Goal: Task Accomplishment & Management: Manage account settings

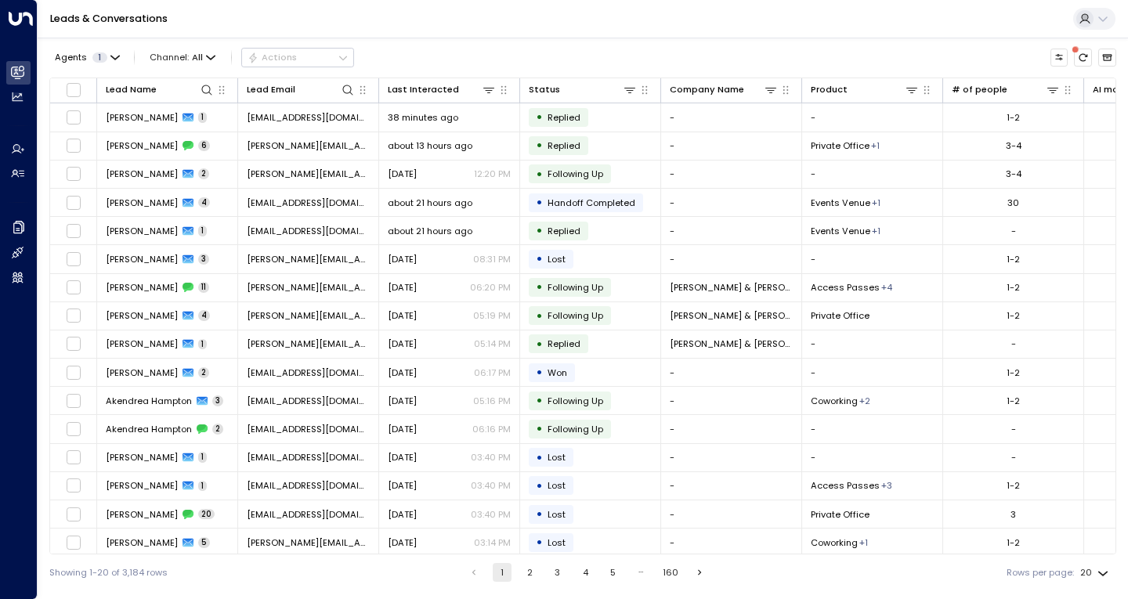
click at [1107, 13] on icon at bounding box center [1102, 19] width 13 height 13
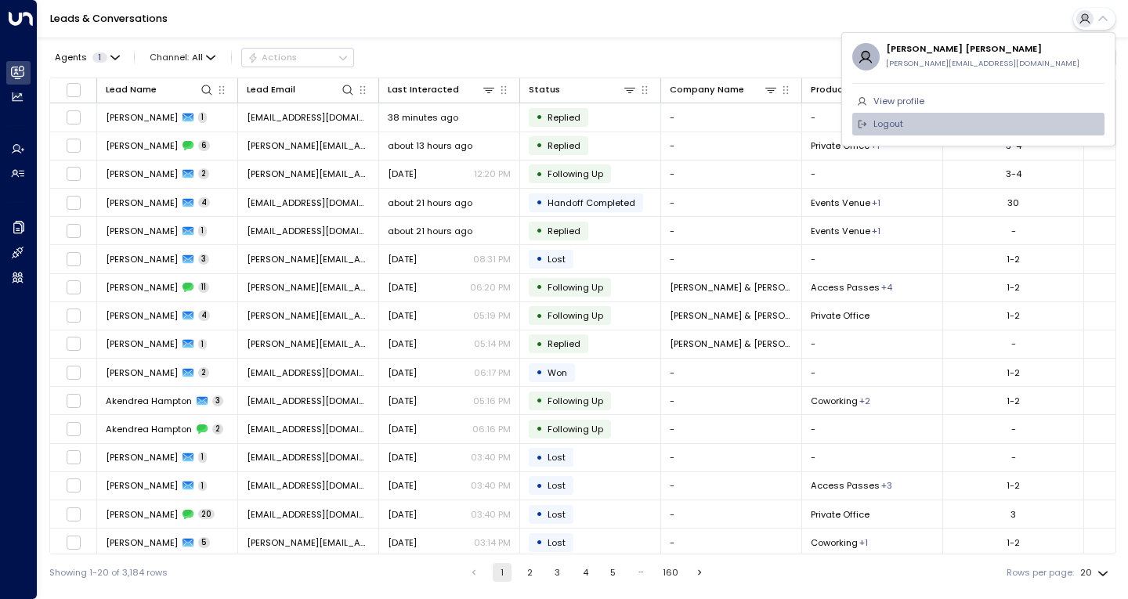
click at [893, 117] on span "Logout" at bounding box center [888, 123] width 30 height 13
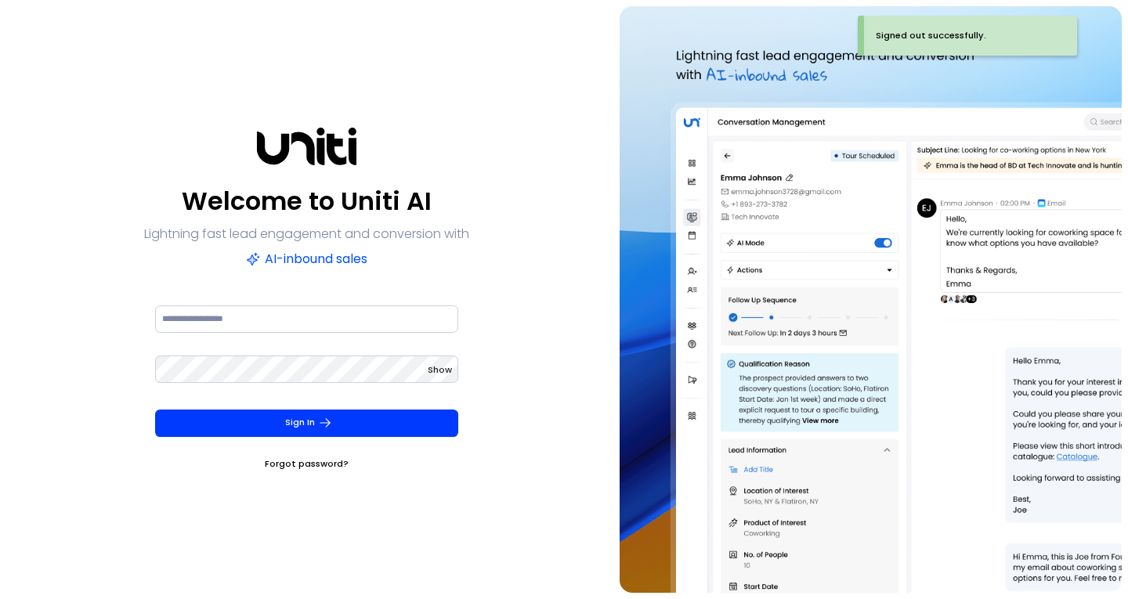
click at [554, 348] on div "Welcome to Uniti AI Lightning fast lead engagement and conversion with AI-inbou…" at bounding box center [306, 299] width 601 height 586
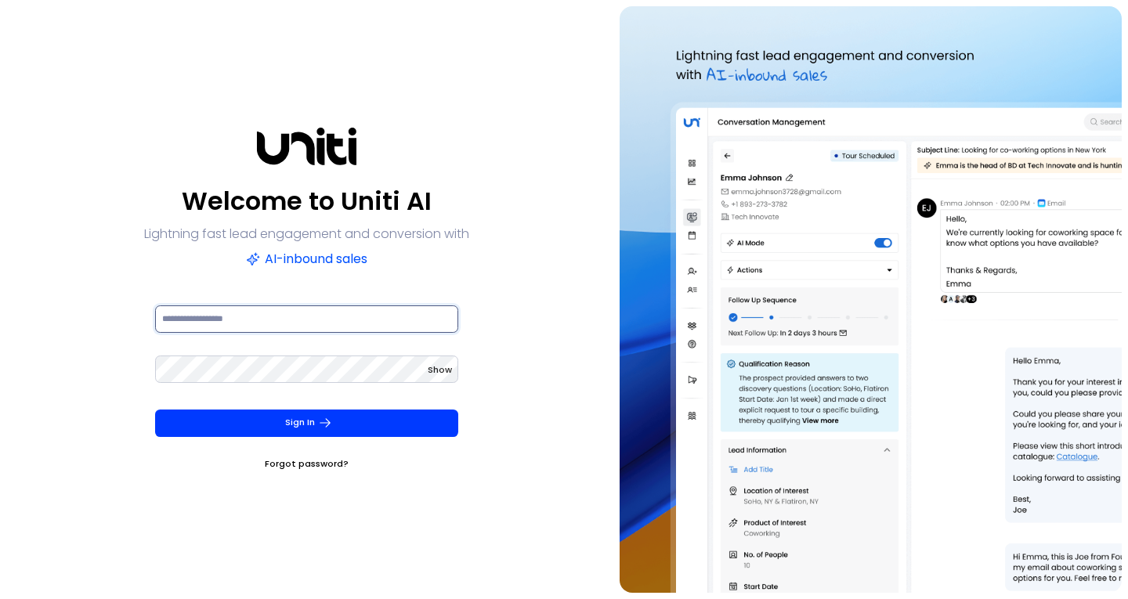
click at [246, 308] on input at bounding box center [306, 318] width 303 height 27
type input "**********"
click at [439, 371] on span "Show" at bounding box center [440, 369] width 24 height 13
click at [165, 321] on input "**********" at bounding box center [306, 318] width 303 height 27
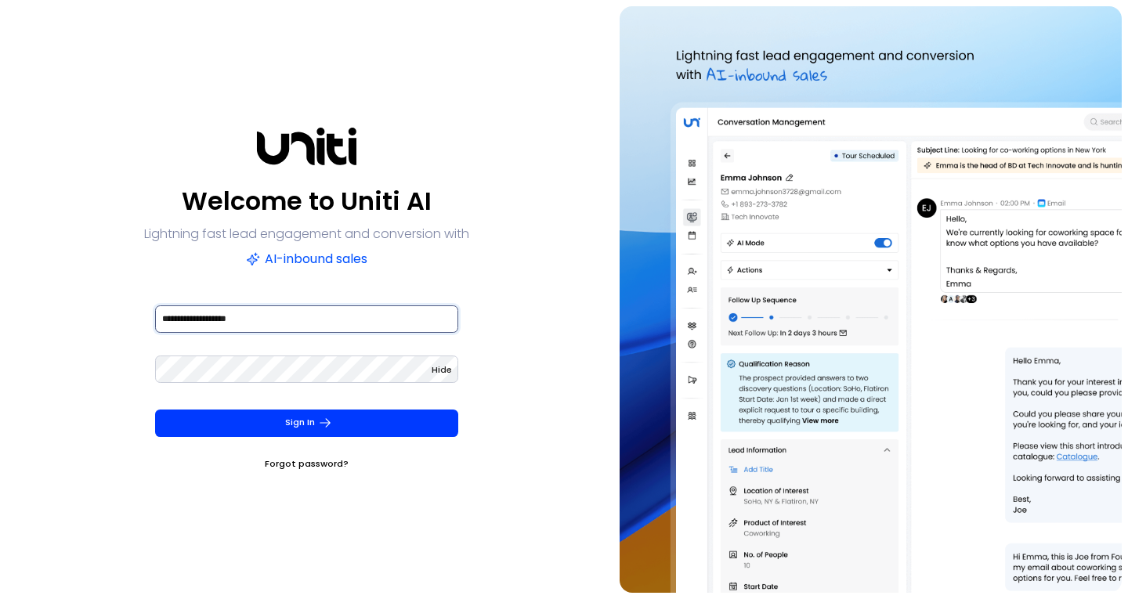
click at [165, 321] on input "**********" at bounding box center [306, 318] width 303 height 27
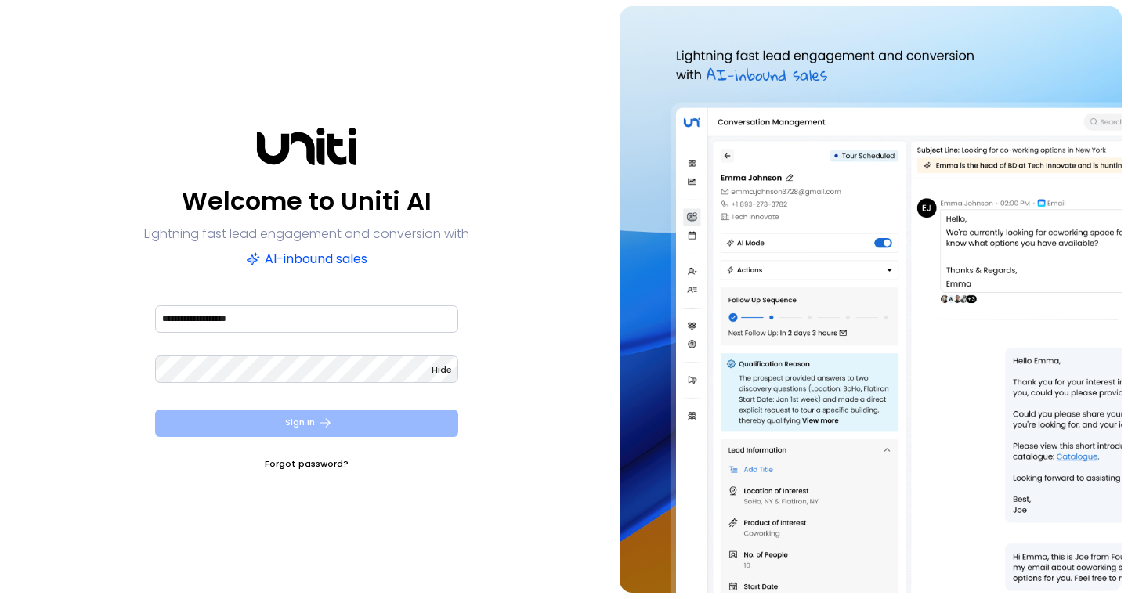
click at [302, 426] on button "Sign In" at bounding box center [306, 423] width 303 height 27
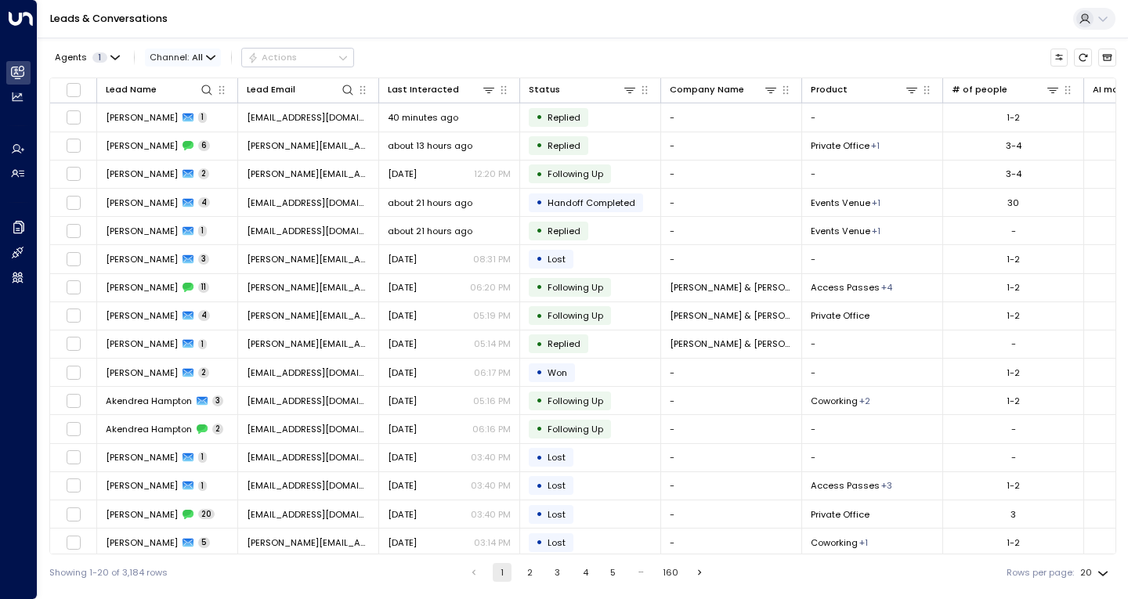
click at [207, 58] on icon "button" at bounding box center [211, 57] width 8 height 3
click at [204, 58] on span "Channel: All" at bounding box center [183, 57] width 76 height 17
click at [208, 61] on icon "button" at bounding box center [210, 57] width 9 height 9
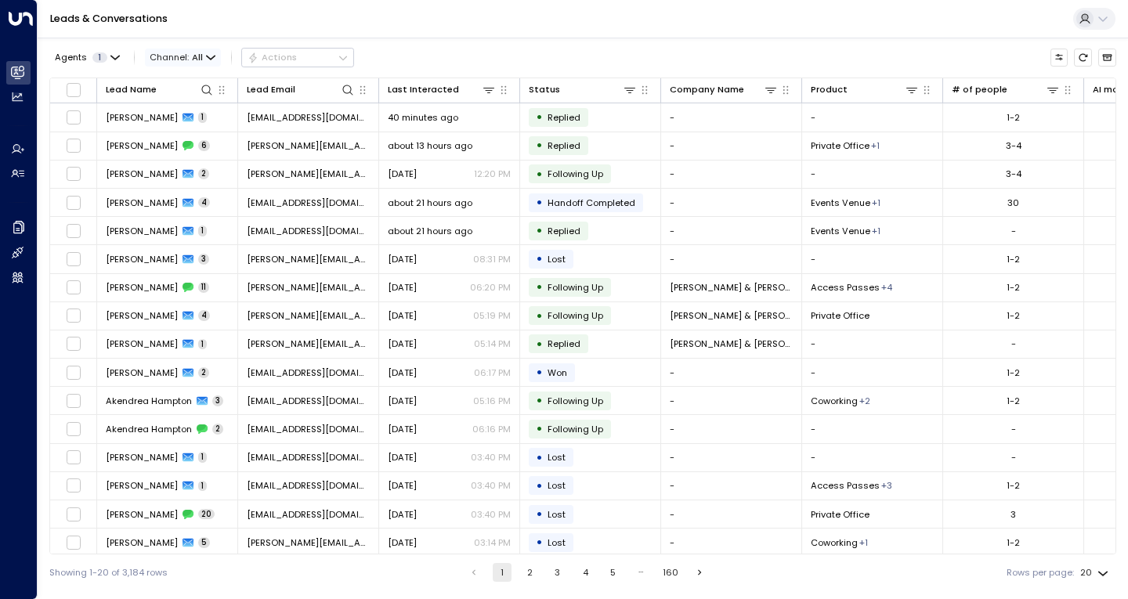
click at [200, 56] on span "All" at bounding box center [197, 57] width 11 height 10
click at [211, 60] on icon "button" at bounding box center [210, 57] width 9 height 9
click at [189, 53] on span "Channel: All" at bounding box center [183, 57] width 76 height 17
click at [206, 59] on icon "button" at bounding box center [210, 57] width 9 height 9
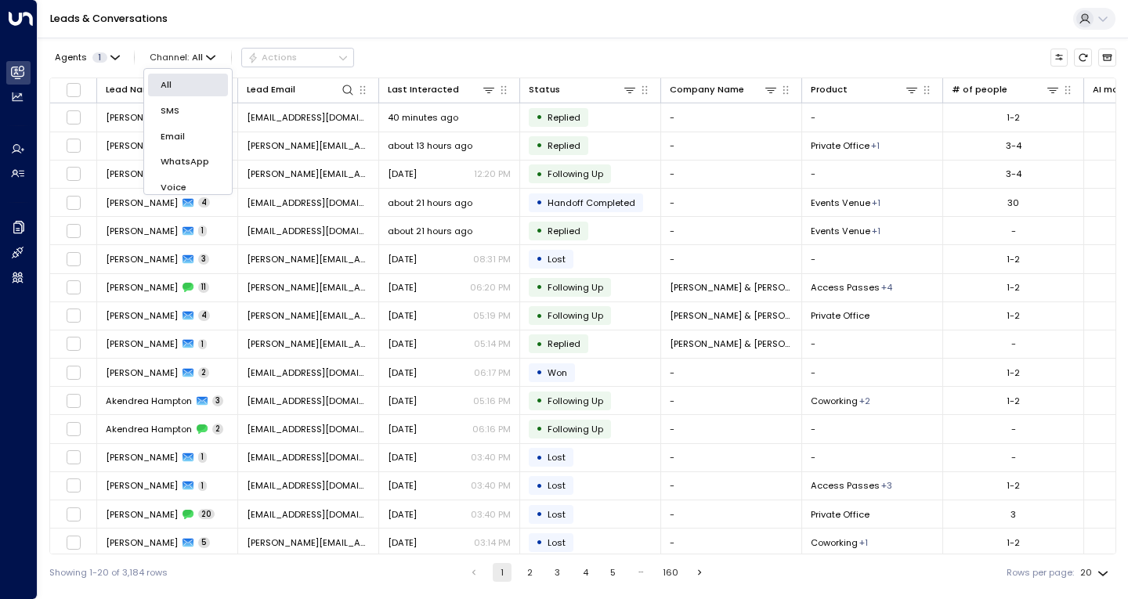
scroll to position [35, 0]
click at [118, 56] on button "Agents 1" at bounding box center [86, 57] width 74 height 17
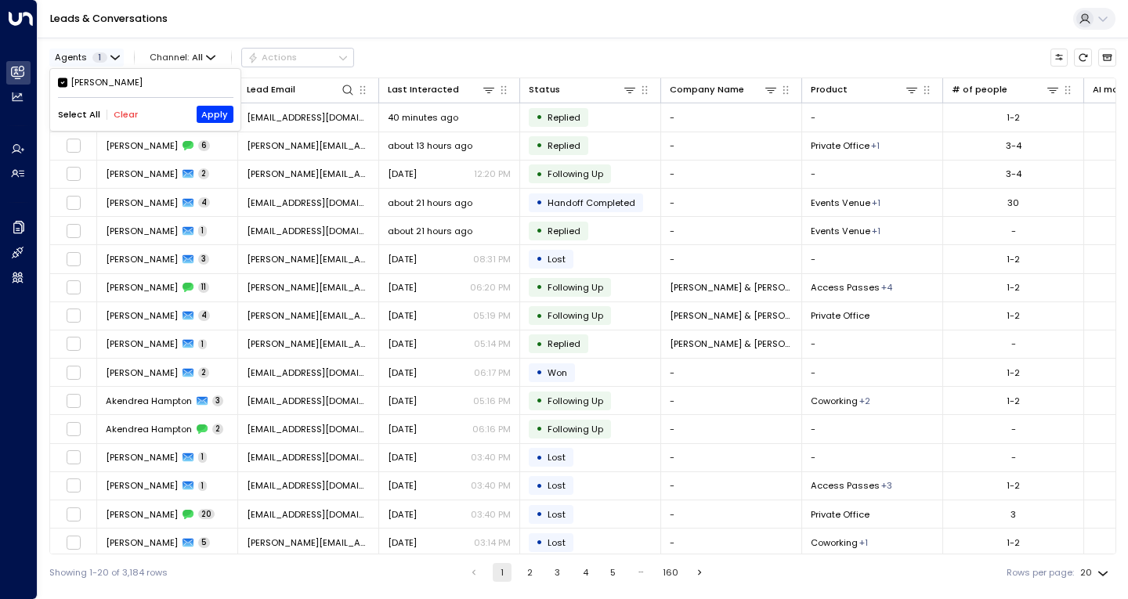
click at [118, 56] on div at bounding box center [564, 299] width 1128 height 599
click at [195, 58] on span "All" at bounding box center [197, 57] width 11 height 10
click at [197, 57] on span "All" at bounding box center [197, 57] width 11 height 10
click at [200, 58] on span "All" at bounding box center [197, 57] width 11 height 10
click at [200, 63] on span "All" at bounding box center [197, 57] width 11 height 10
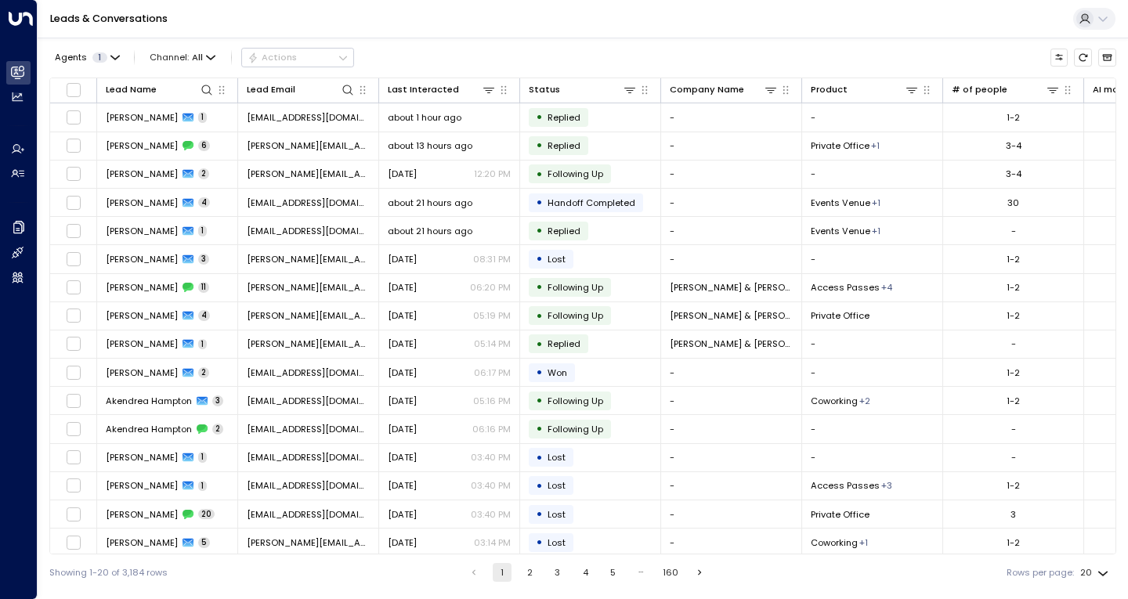
click at [209, 179] on div "All SMS Email WhatsApp Voice Web Chat" at bounding box center [564, 299] width 1128 height 599
click at [201, 56] on span "All" at bounding box center [197, 57] width 11 height 10
click at [193, 176] on div "All SMS Email WhatsApp Voice Web Chat" at bounding box center [564, 299] width 1128 height 599
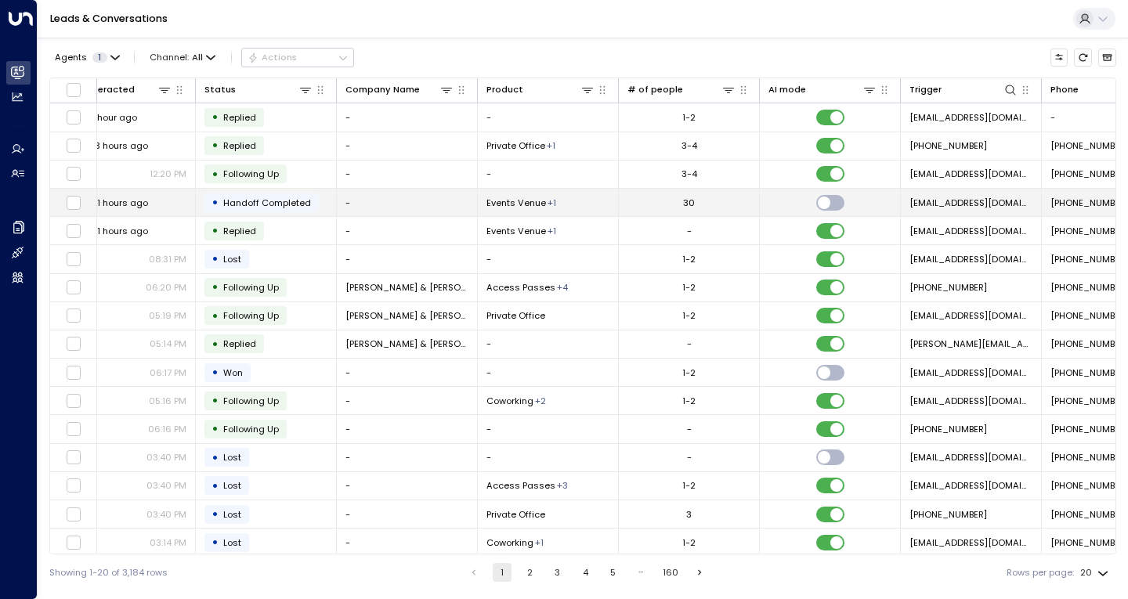
scroll to position [0, 399]
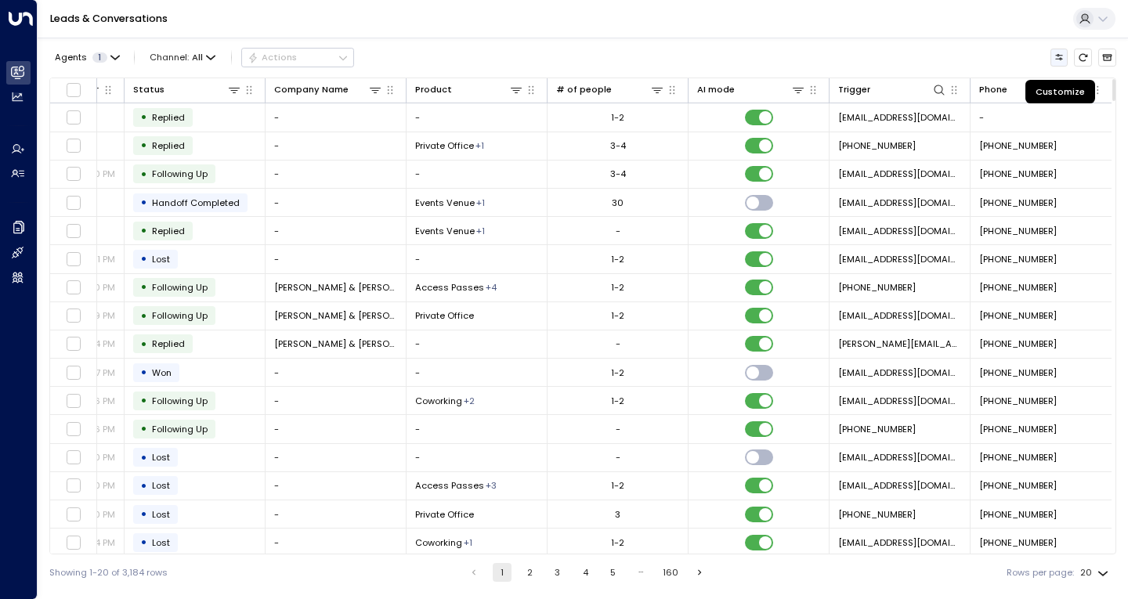
click at [1052, 56] on button "Customize" at bounding box center [1059, 58] width 18 height 18
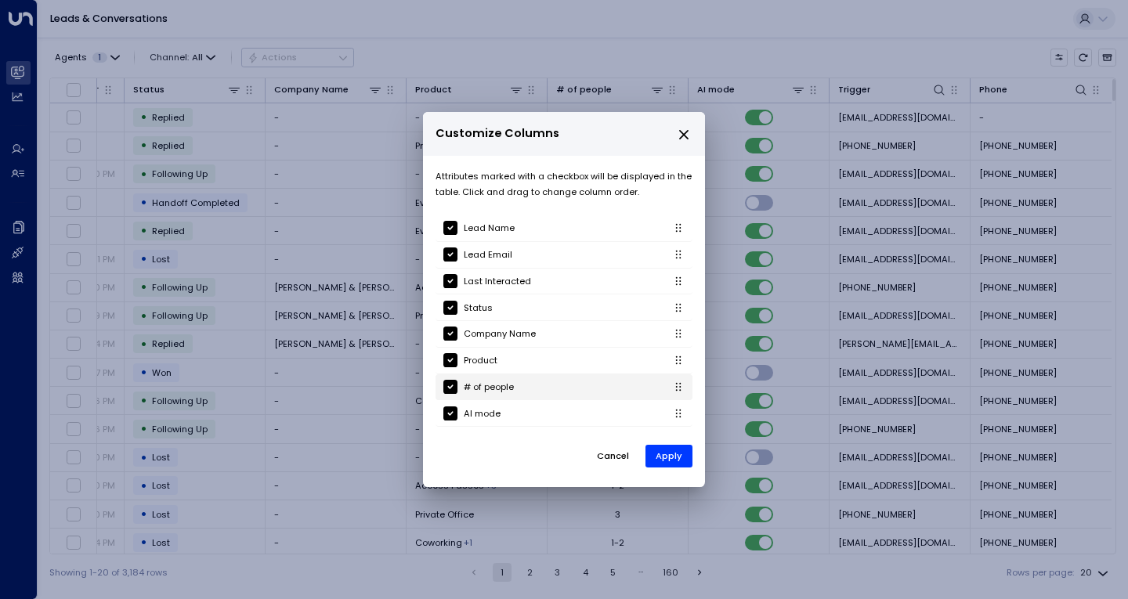
scroll to position [157, 0]
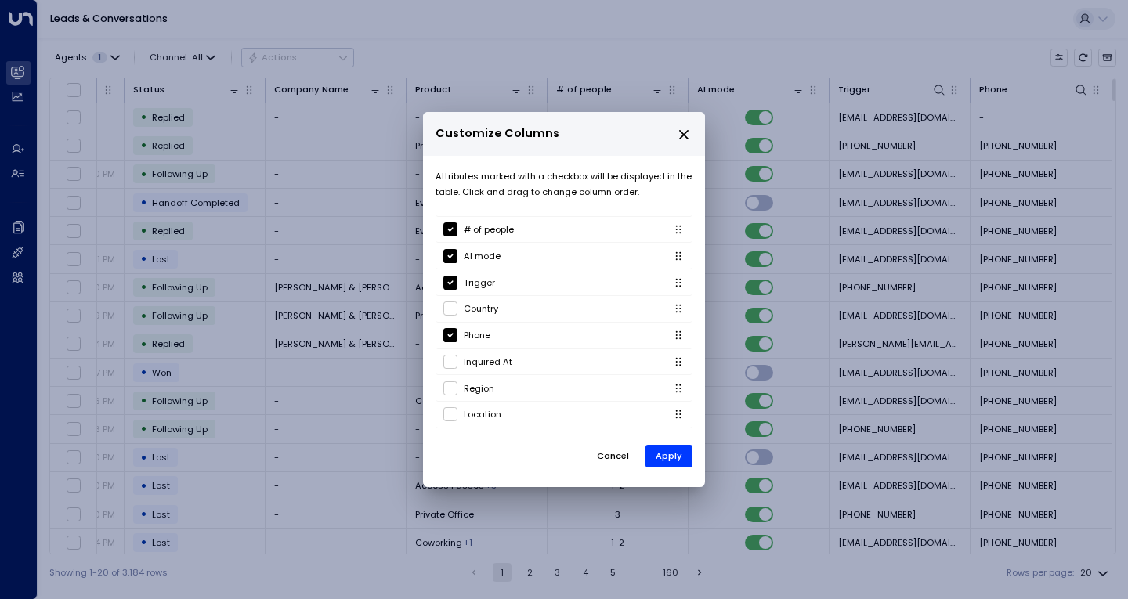
click at [684, 135] on icon "close" at bounding box center [683, 134] width 9 height 9
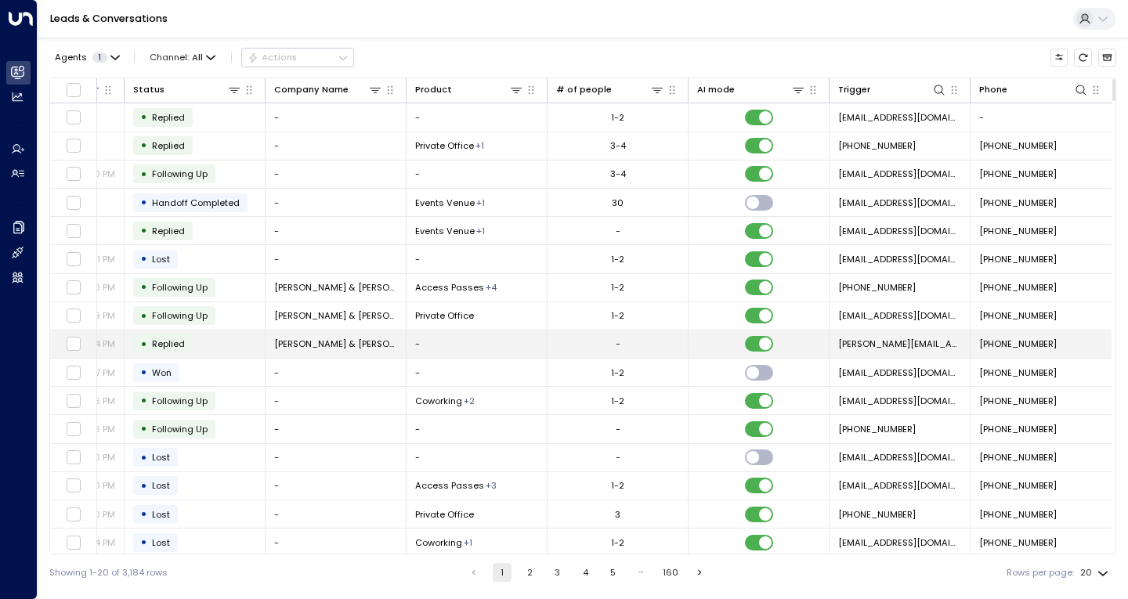
scroll to position [0, 0]
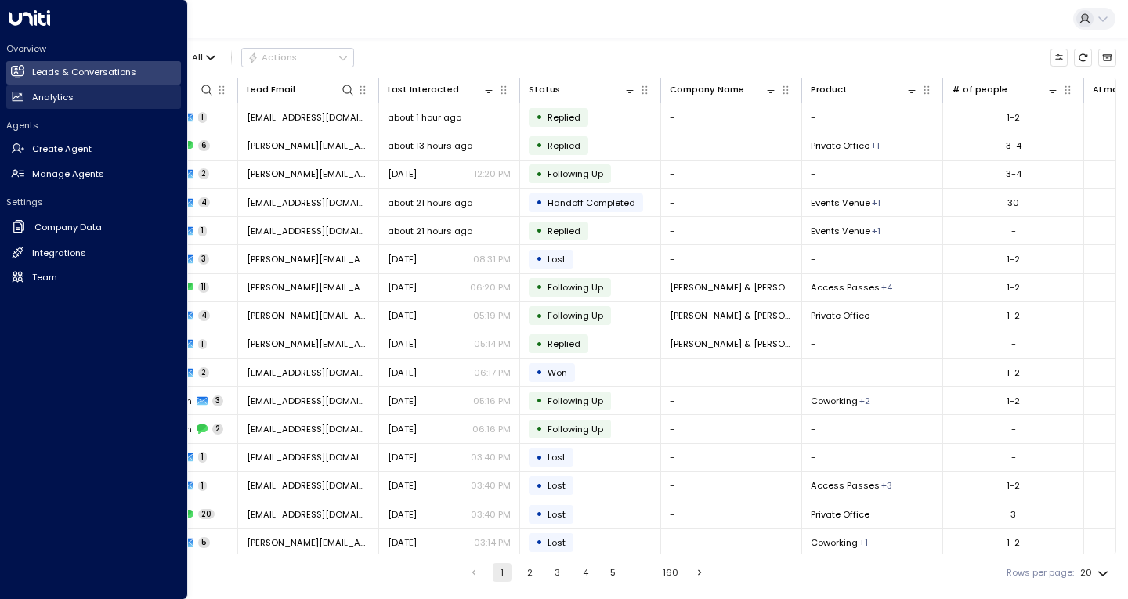
click at [80, 95] on link "Analytics Analytics" at bounding box center [93, 96] width 175 height 23
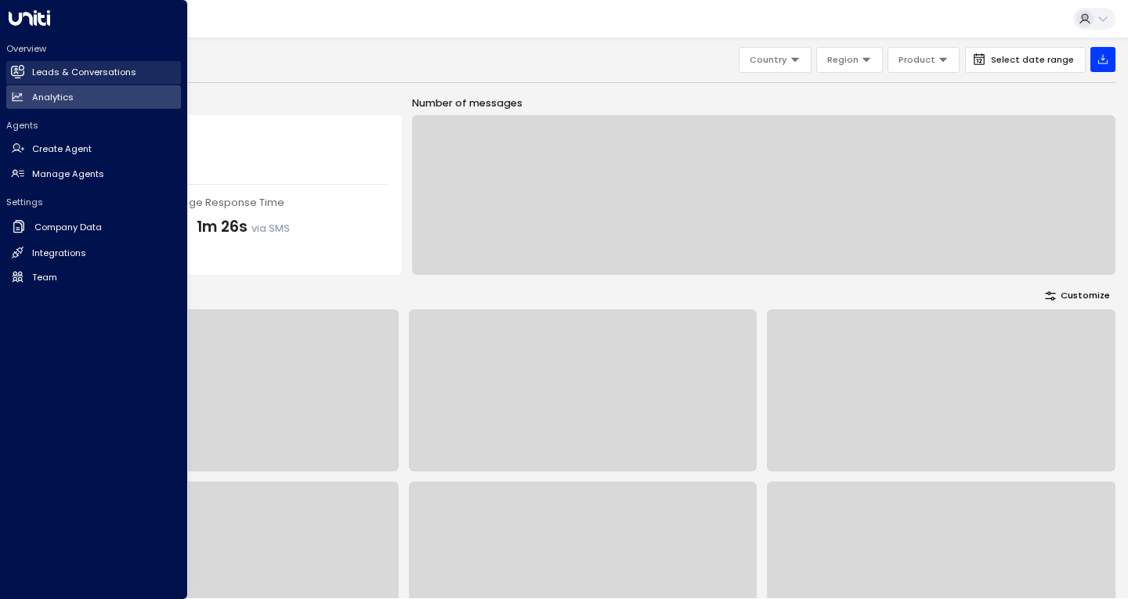
click at [88, 77] on h2 "Leads & Conversations" at bounding box center [84, 72] width 104 height 13
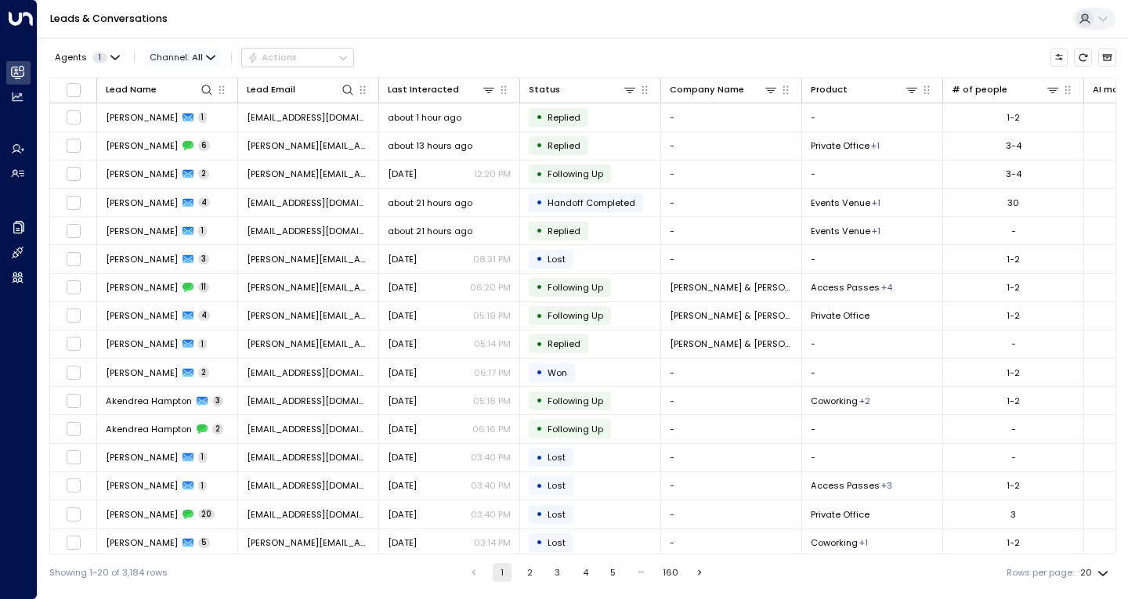
click at [211, 58] on icon "button" at bounding box center [210, 57] width 9 height 9
click at [202, 108] on ul "All SMS Email WhatsApp Voice Web Chat" at bounding box center [177, 103] width 66 height 70
click at [211, 49] on span "Channel: All" at bounding box center [183, 57] width 76 height 17
click at [166, 117] on ul "All SMS Email WhatsApp Voice Web Chat" at bounding box center [177, 103] width 66 height 70
